Goal: Navigation & Orientation: Find specific page/section

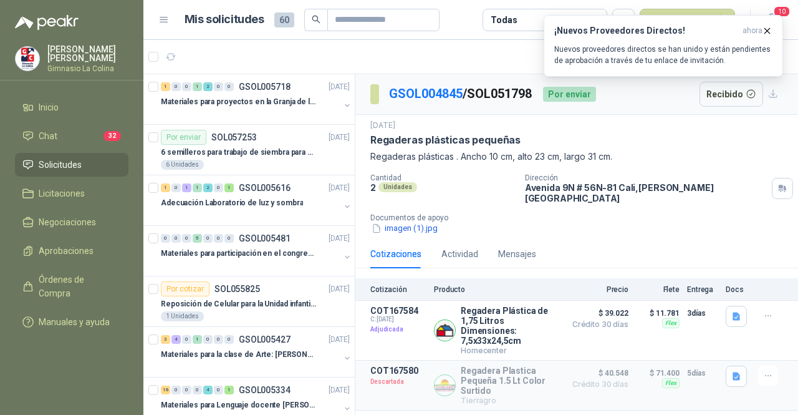
click at [66, 163] on span "Solicitudes" at bounding box center [60, 165] width 43 height 14
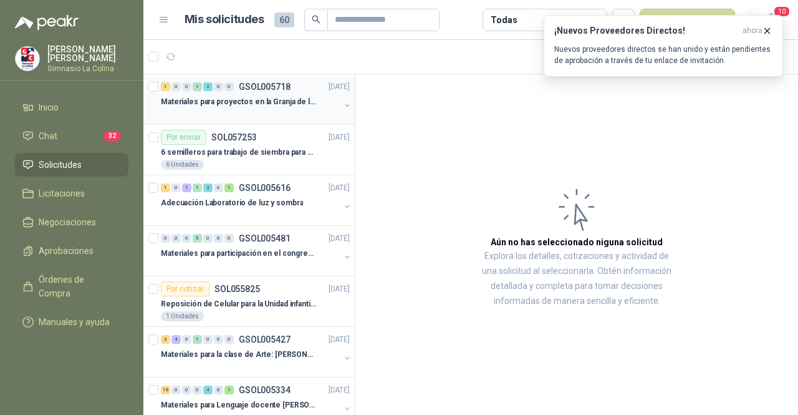
click at [254, 102] on p "Materiales para proyectos en la Granja de la UI" at bounding box center [238, 102] width 155 height 12
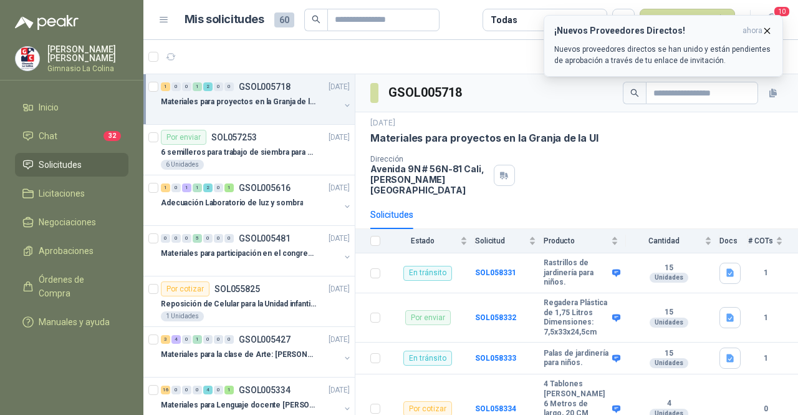
click at [767, 32] on icon "button" at bounding box center [767, 31] width 11 height 11
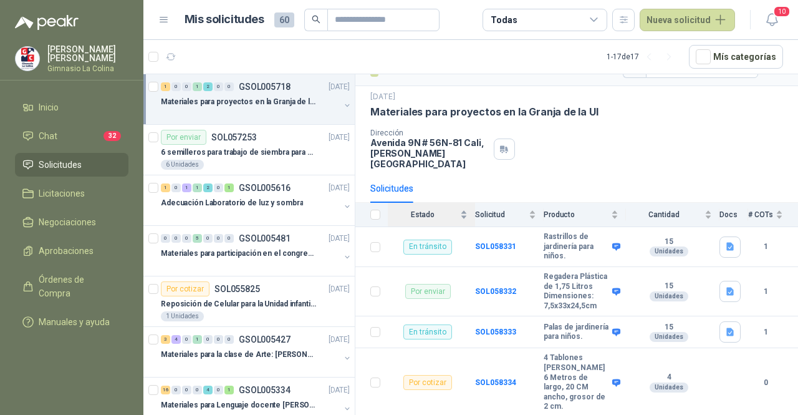
scroll to position [41, 0]
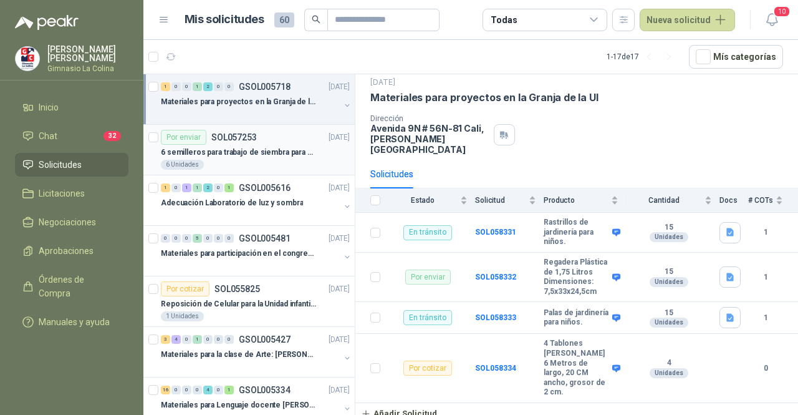
click at [289, 161] on div "6 Unidades" at bounding box center [255, 165] width 189 height 10
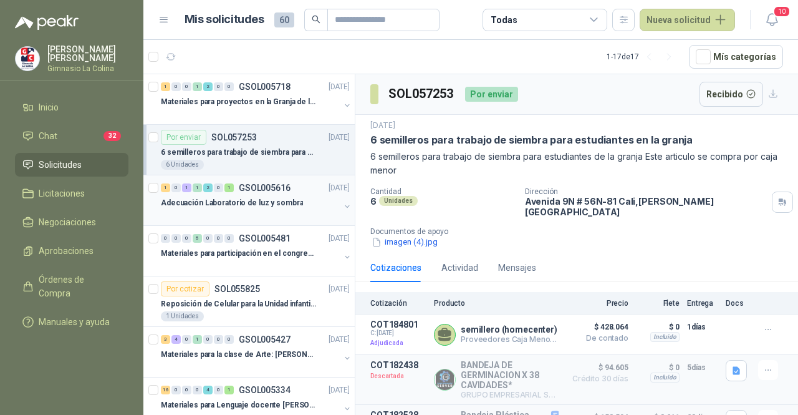
click at [284, 206] on p "Adecuación Laboratorio de luz y sombra" at bounding box center [232, 203] width 142 height 12
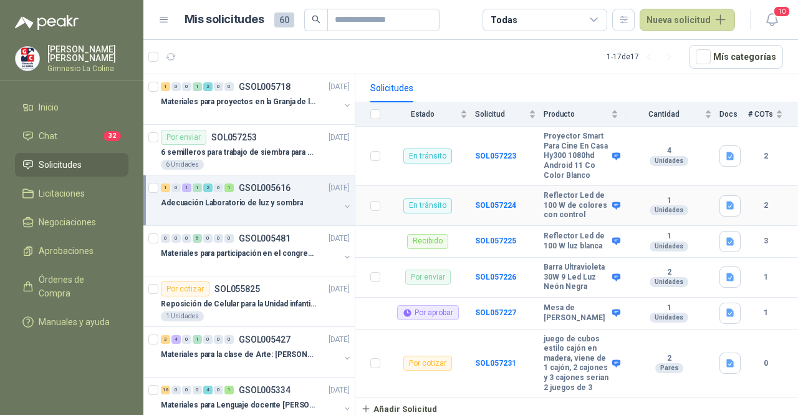
scroll to position [160, 0]
click at [250, 258] on div "Materiales para participación en el congreso, UI" at bounding box center [250, 253] width 179 height 15
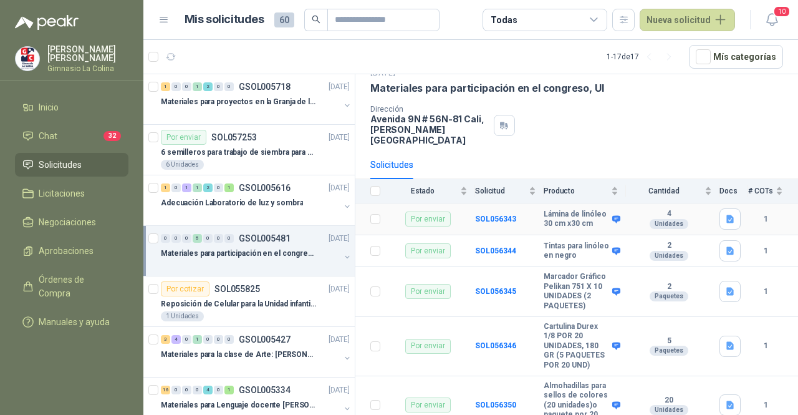
scroll to position [110, 0]
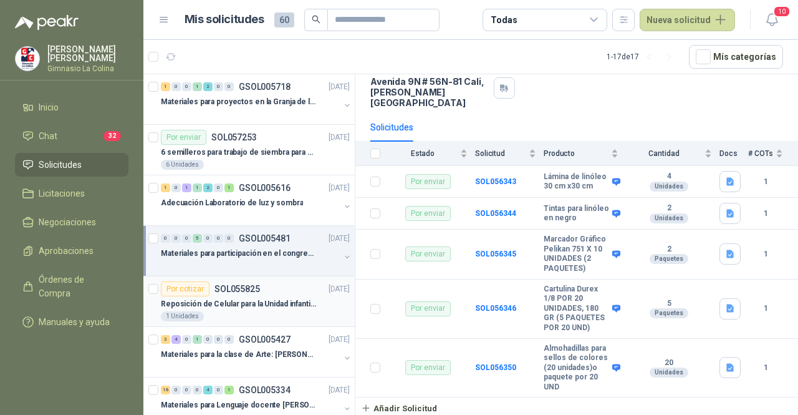
click at [271, 304] on p "Reposición de Celular para la Unidad infantil (con forro, y vidrio protector)" at bounding box center [238, 304] width 155 height 12
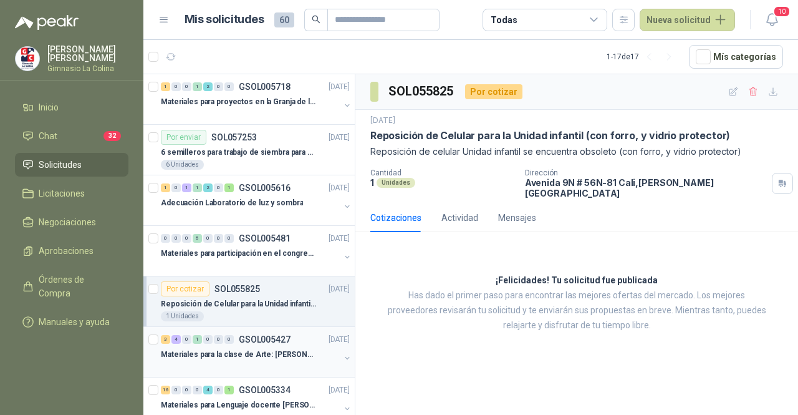
click at [251, 362] on div at bounding box center [250, 367] width 179 height 10
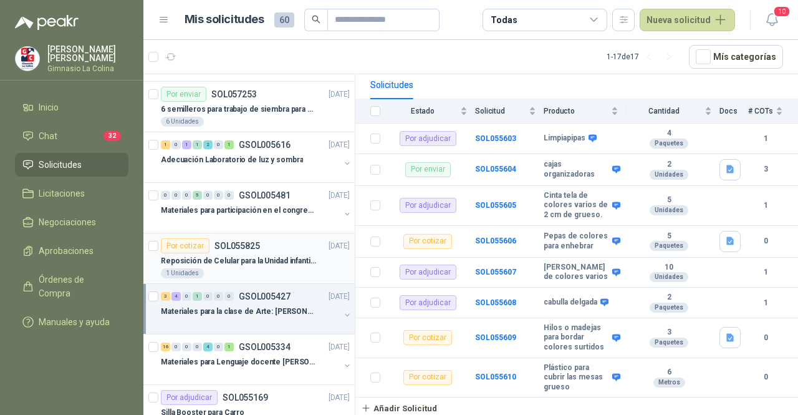
scroll to position [62, 0]
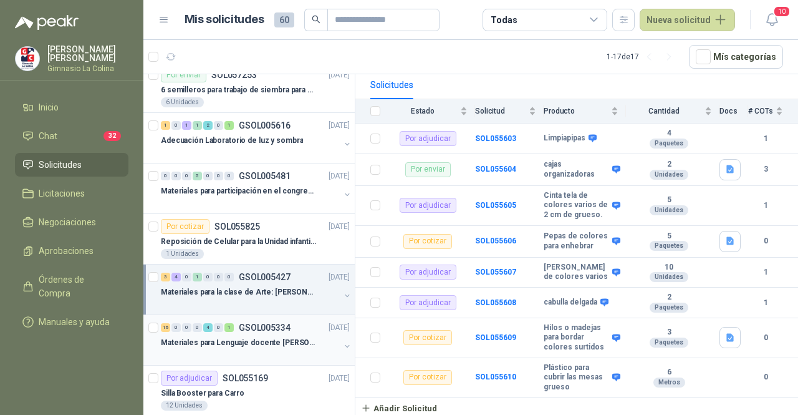
click at [274, 337] on p "Materiales para Lenguaje docente [PERSON_NAME]" at bounding box center [238, 343] width 155 height 12
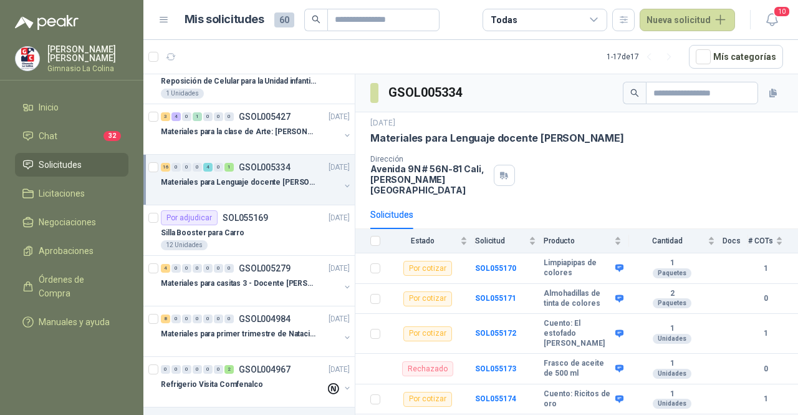
scroll to position [249, 0]
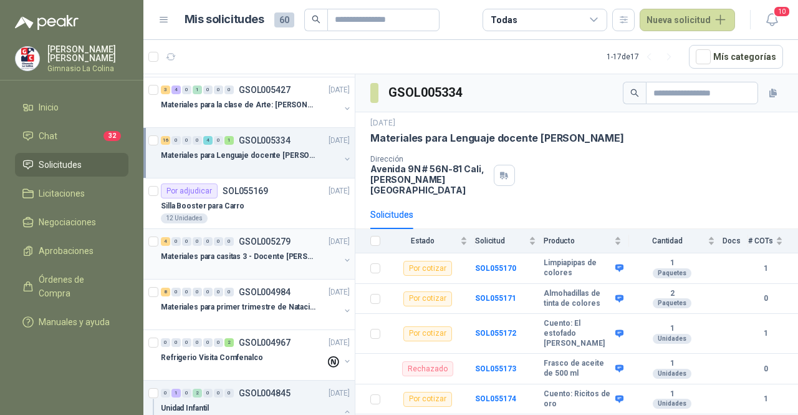
click at [279, 244] on div "4 0 0 0 0 0 0 GSOL005279 [DATE]" at bounding box center [256, 241] width 191 height 15
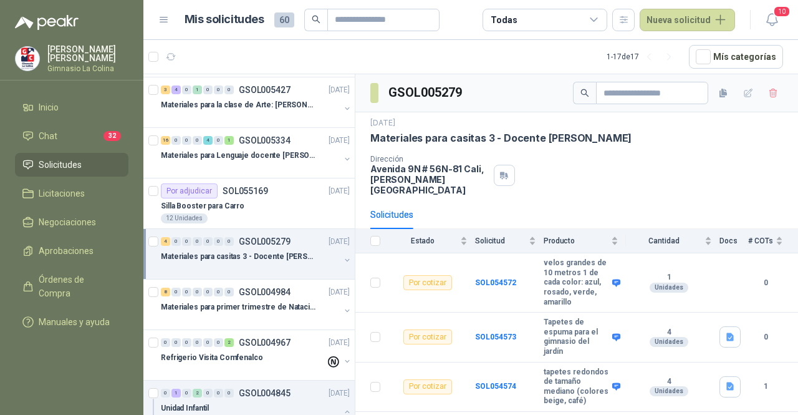
scroll to position [312, 0]
